Goal: Task Accomplishment & Management: Use online tool/utility

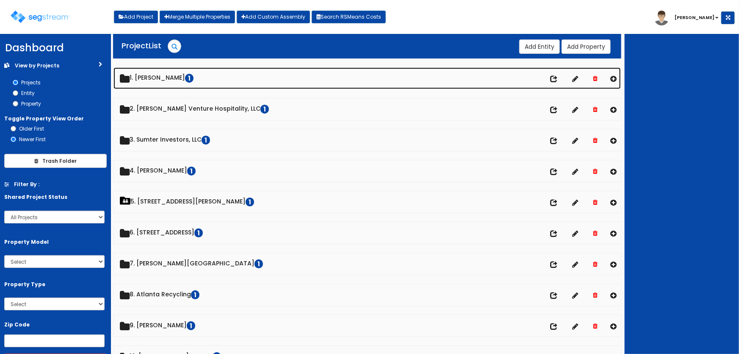
click at [147, 78] on link "1. Archer Lewis 1" at bounding box center [368, 78] width 508 height 22
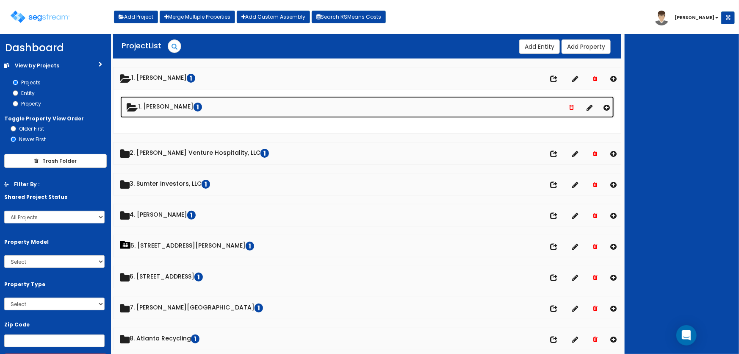
click at [161, 108] on link "1. Archer Lewis 1" at bounding box center [367, 107] width 494 height 22
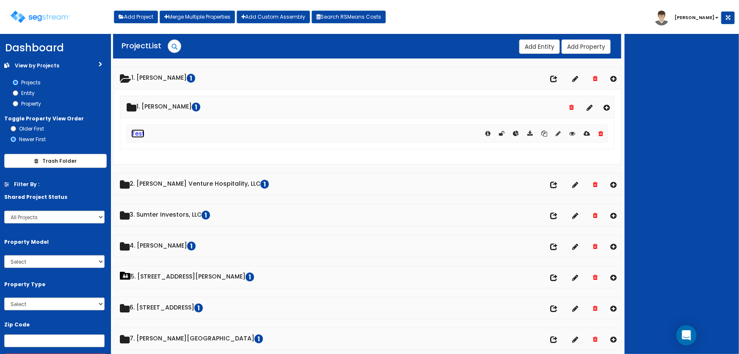
click at [142, 133] on link "Test" at bounding box center [137, 133] width 13 height 8
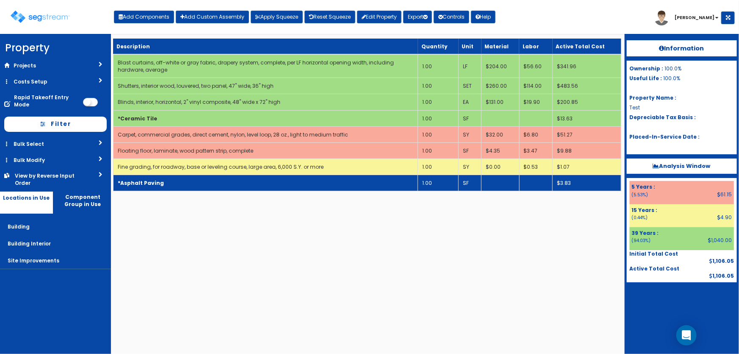
click at [203, 187] on td "*Asphalt Paving" at bounding box center [265, 183] width 305 height 16
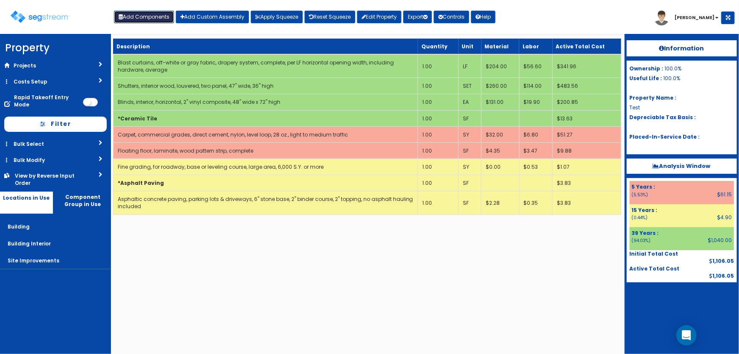
click at [148, 22] on button "Add Components" at bounding box center [144, 17] width 60 height 13
select select "12000000"
select select "39Y"
select select "default"
select select "7"
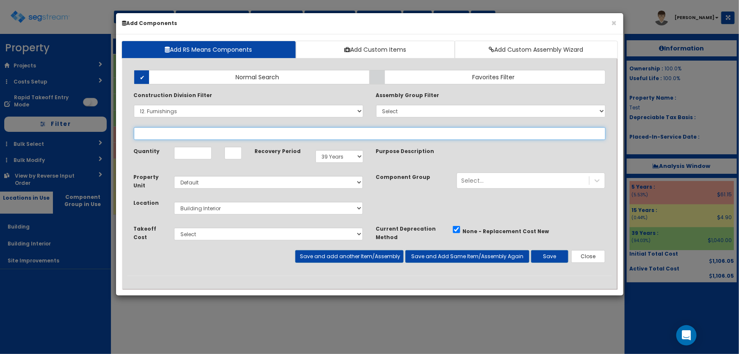
select select
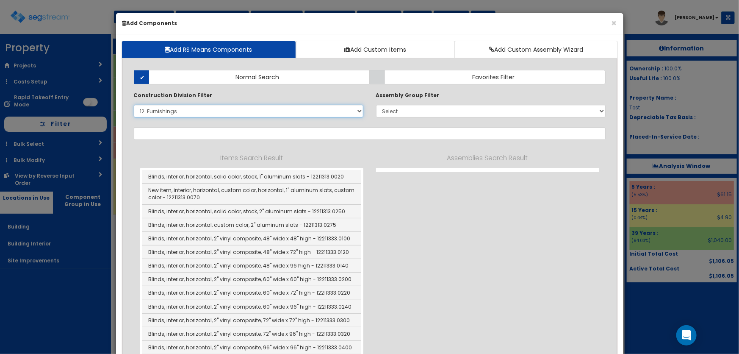
click at [176, 110] on select "Select 0. Custom Item 1. General Requirements 2. Existing Conditions 3. Concret…" at bounding box center [249, 111] width 230 height 13
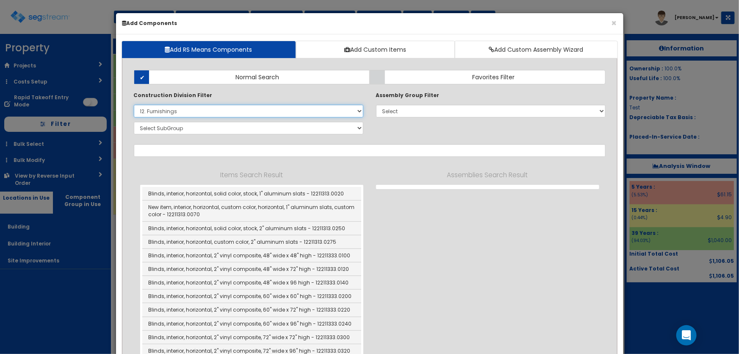
select select "1000000"
click at [134, 105] on select "Select 0. Custom Item 1. General Requirements 2. Existing Conditions 3. Concret…" at bounding box center [249, 111] width 230 height 13
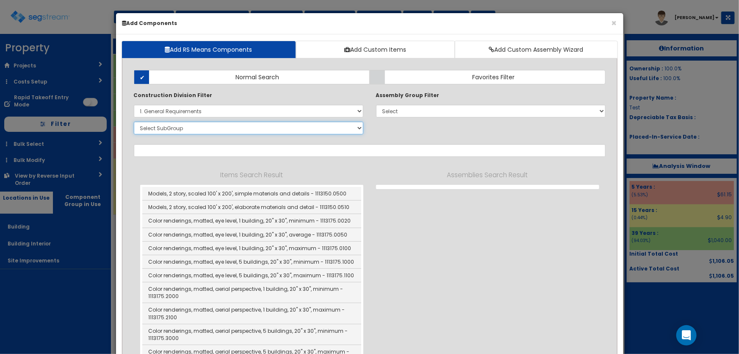
click at [176, 129] on select "Select SubGroup 1. Models (1113150) 2. Renderings (1113175) 3. Crews, General C…" at bounding box center [249, 128] width 230 height 13
select select "1552350"
click at [134, 122] on select "Select SubGroup 1. Models (1113150) 2. Renderings (1113175) 3. Crews, General C…" at bounding box center [249, 128] width 230 height 13
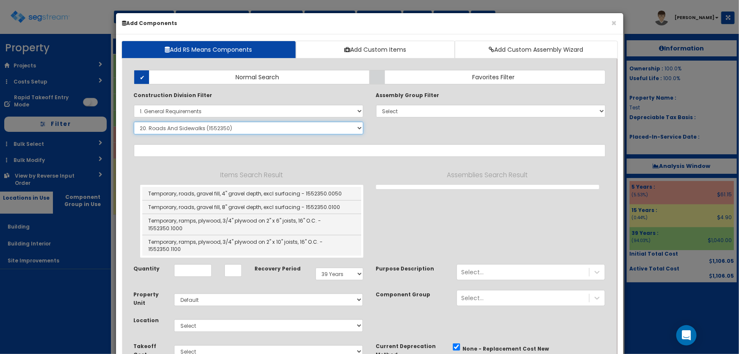
click at [218, 129] on select "Select SubGroup 1. Models (1113150) 2. Renderings (1113175) 3. Crews, General C…" at bounding box center [249, 128] width 230 height 13
